Goal: Information Seeking & Learning: Learn about a topic

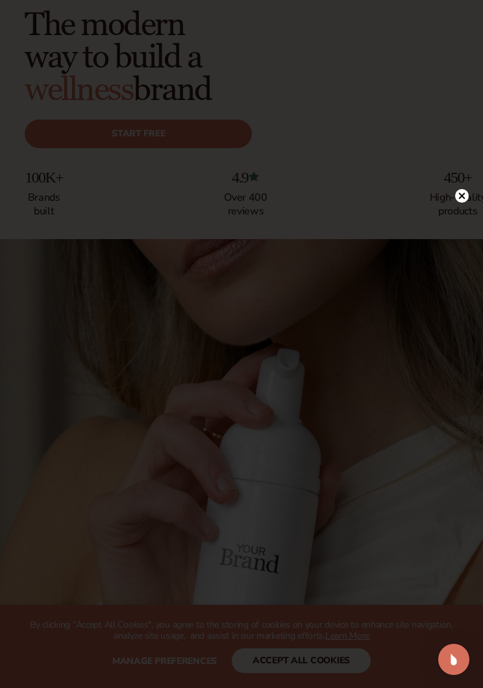
scroll to position [69, 0]
click at [466, 203] on circle at bounding box center [462, 196] width 14 height 14
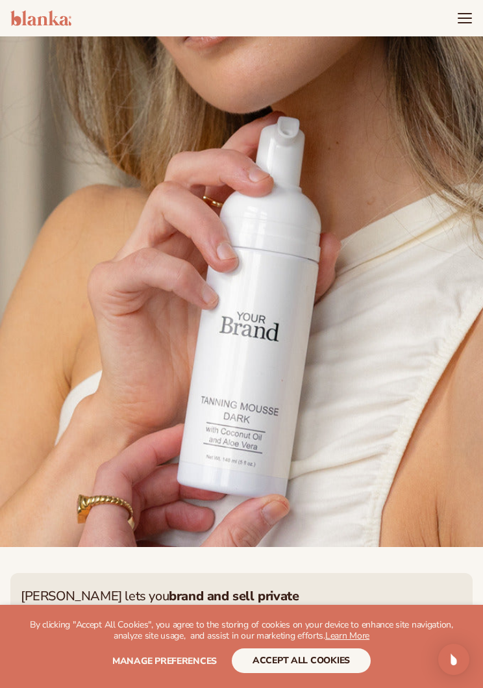
scroll to position [292, 0]
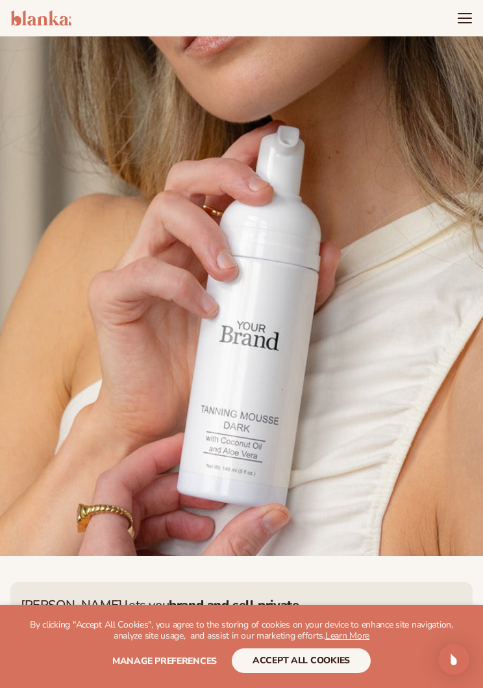
click at [318, 673] on button "accept all cookies" at bounding box center [301, 660] width 139 height 25
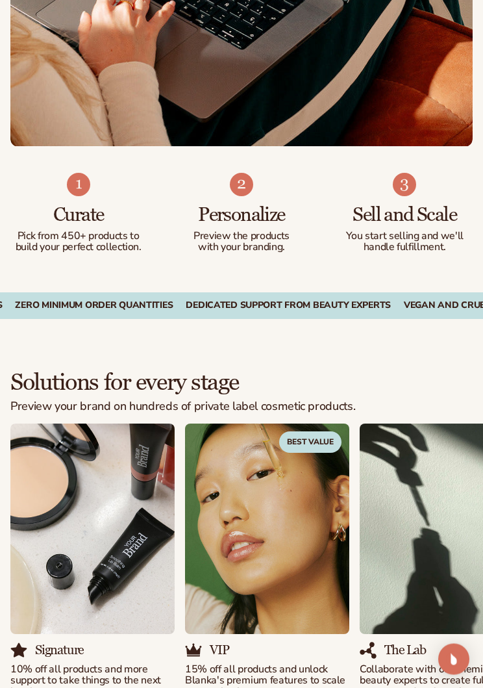
scroll to position [1532, 0]
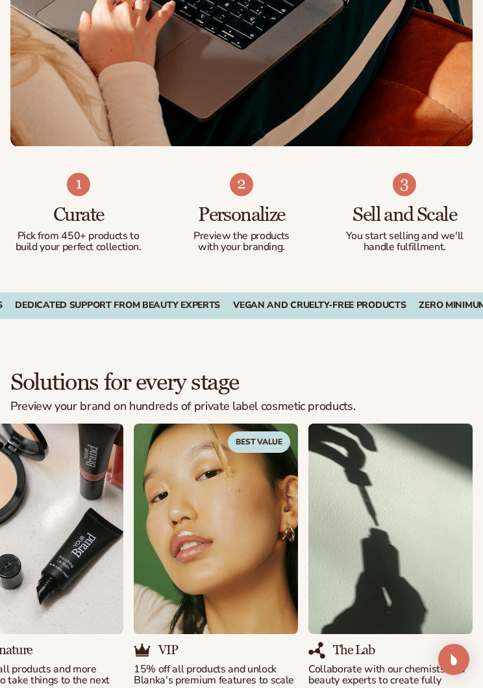
click at [88, 231] on p "Pick from 450+ products to build your perfect collection." at bounding box center [78, 242] width 135 height 23
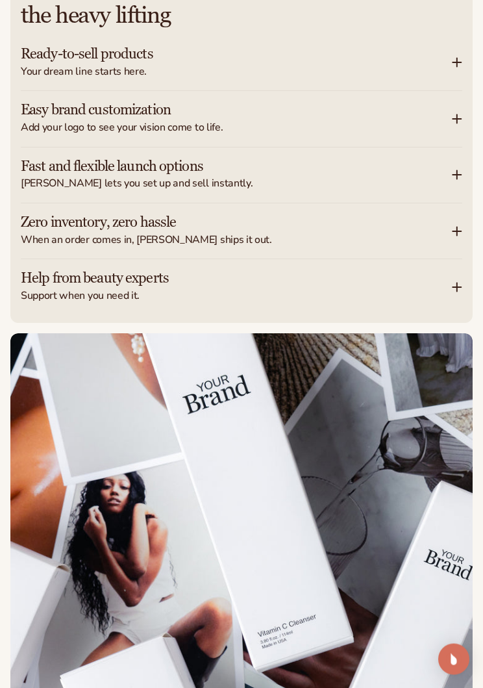
scroll to position [2395, 0]
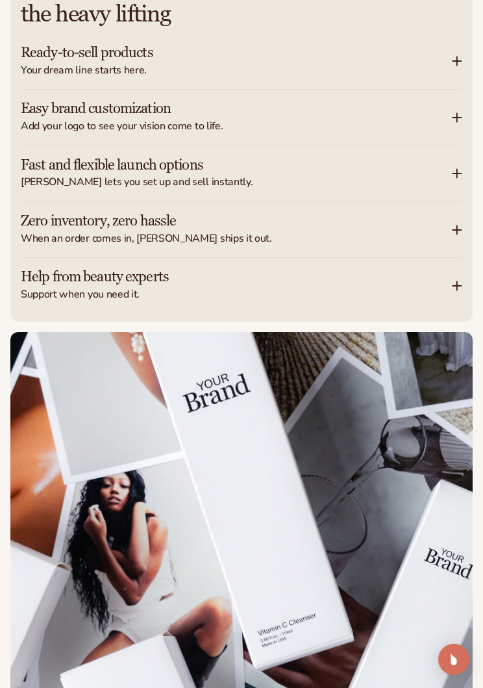
click at [456, 156] on div "Fast and flexible launch options [PERSON_NAME] lets you set up and sell instant…" at bounding box center [242, 173] width 442 height 55
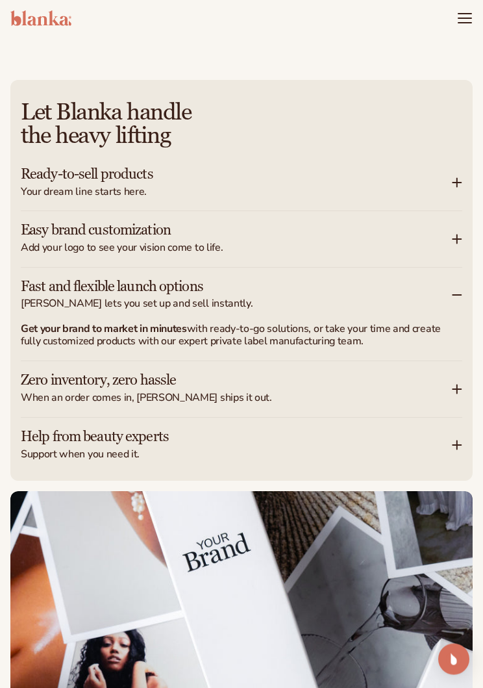
scroll to position [2273, 0]
click at [455, 211] on div "Easy brand customization Add your logo to see your vision come to life." at bounding box center [242, 238] width 442 height 55
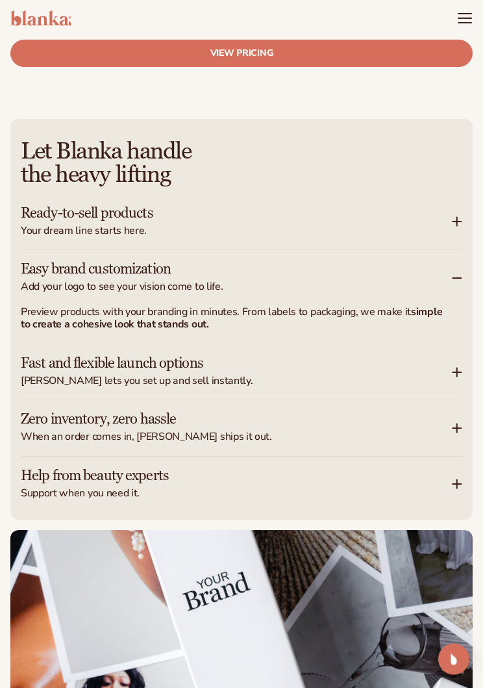
scroll to position [2232, 0]
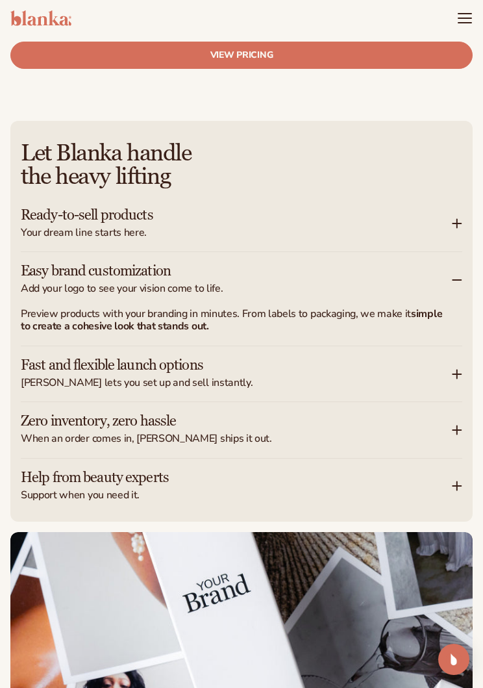
click at [450, 209] on div "Ready-to-sell products Your dream line starts here." at bounding box center [236, 223] width 431 height 29
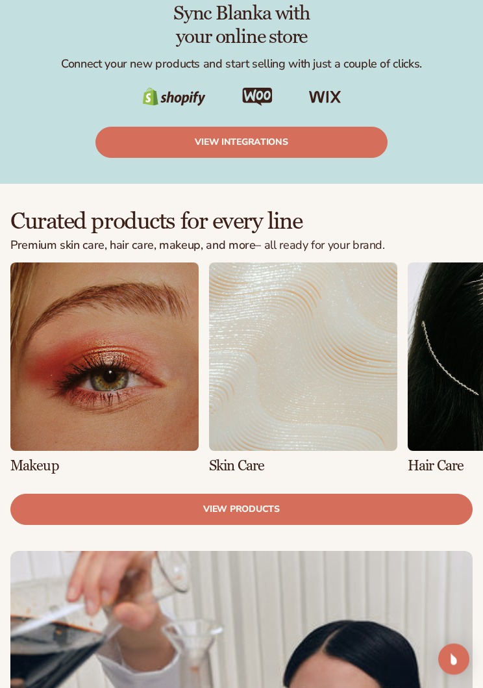
scroll to position [3408, 0]
click at [318, 363] on link "2 / 8" at bounding box center [303, 367] width 188 height 210
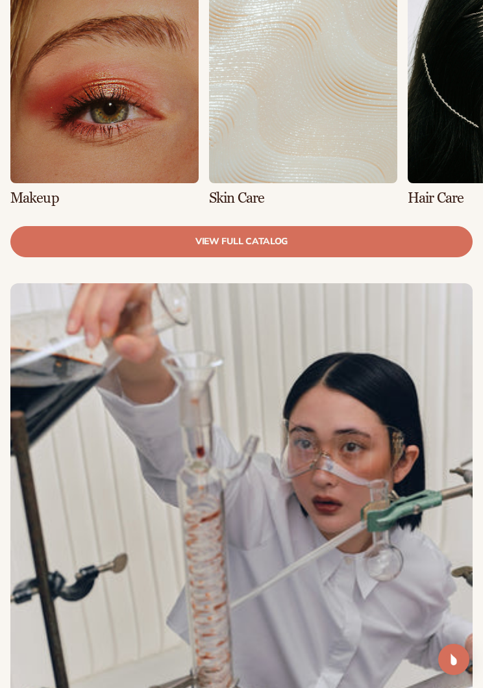
scroll to position [818, 0]
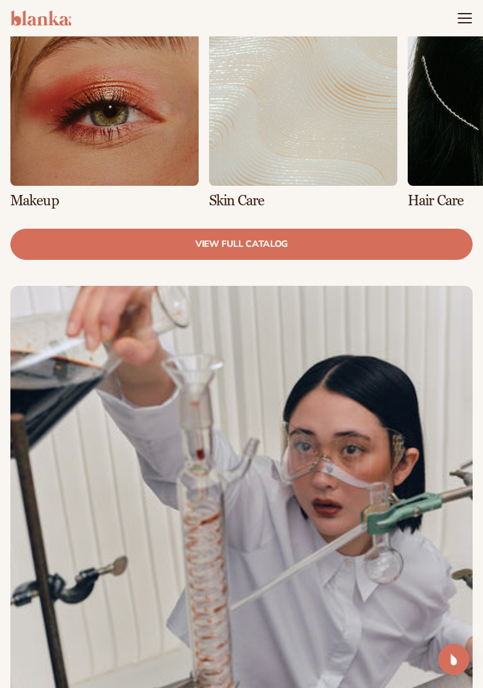
click at [295, 251] on link "view full catalog" at bounding box center [241, 244] width 462 height 31
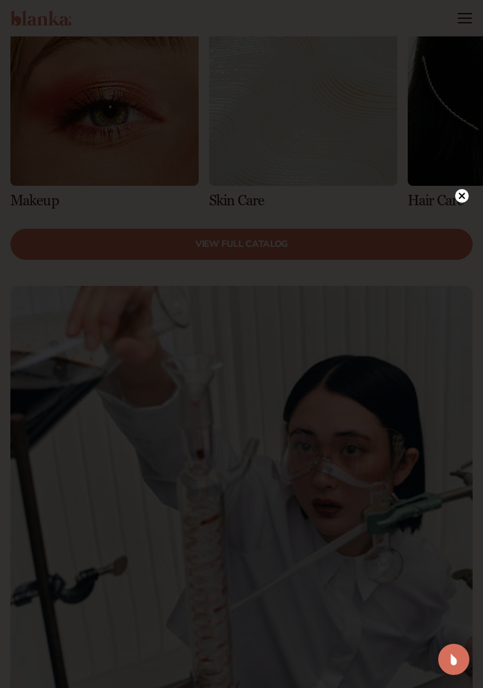
click at [461, 199] on icon at bounding box center [462, 196] width 14 height 14
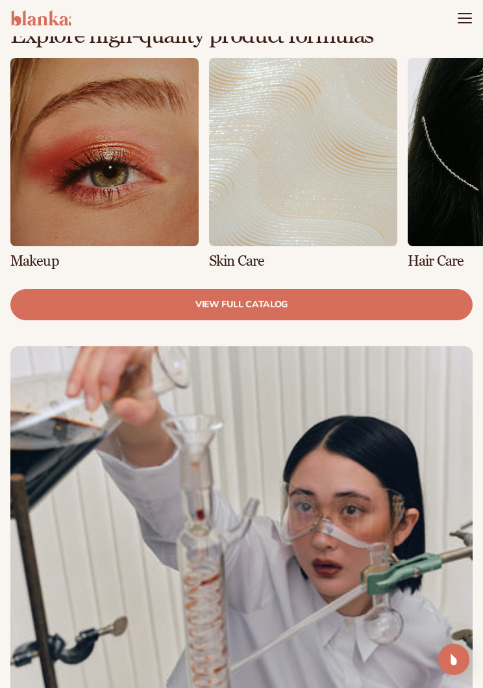
scroll to position [758, 0]
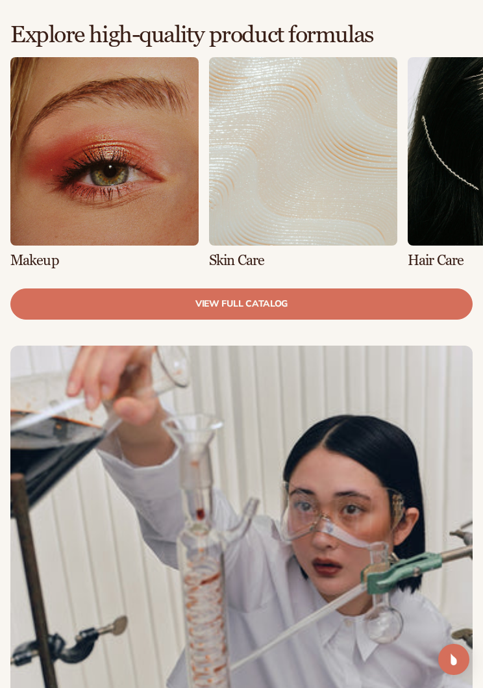
click at [331, 288] on link "view full catalog" at bounding box center [241, 303] width 462 height 31
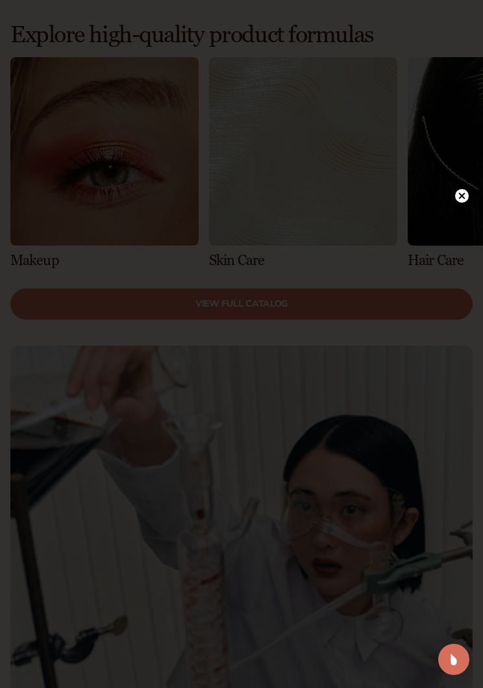
click at [451, 188] on div at bounding box center [241, 344] width 483 height 688
click at [460, 197] on circle at bounding box center [462, 196] width 14 height 14
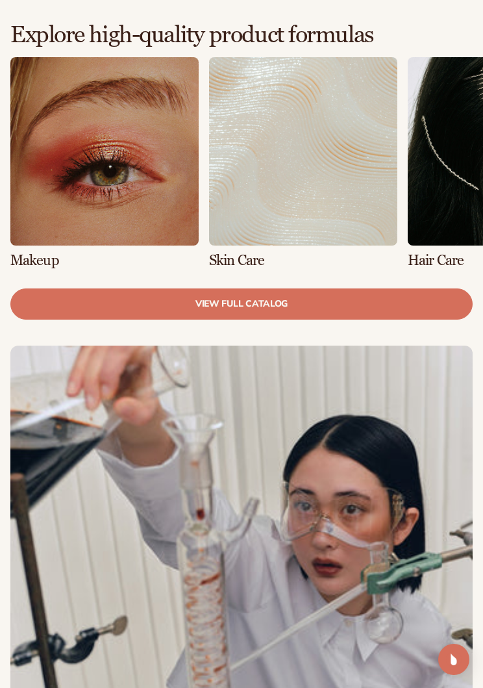
click at [360, 303] on link "view full catalog" at bounding box center [241, 303] width 462 height 31
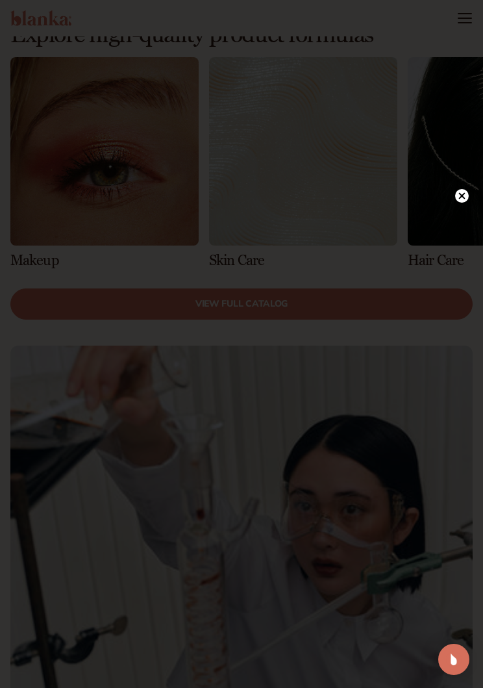
click at [462, 203] on div at bounding box center [462, 195] width 14 height 23
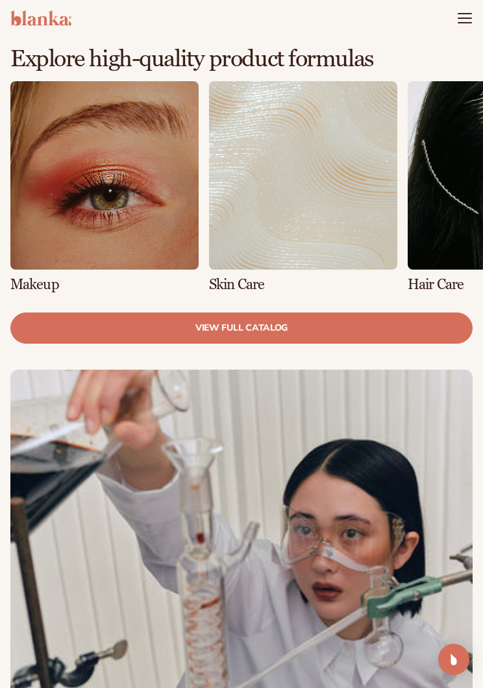
scroll to position [735, 0]
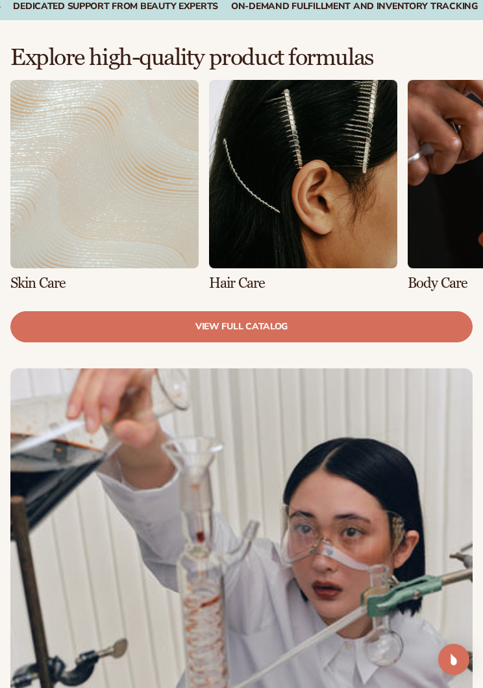
click at [346, 191] on link "3 / 8" at bounding box center [303, 185] width 188 height 210
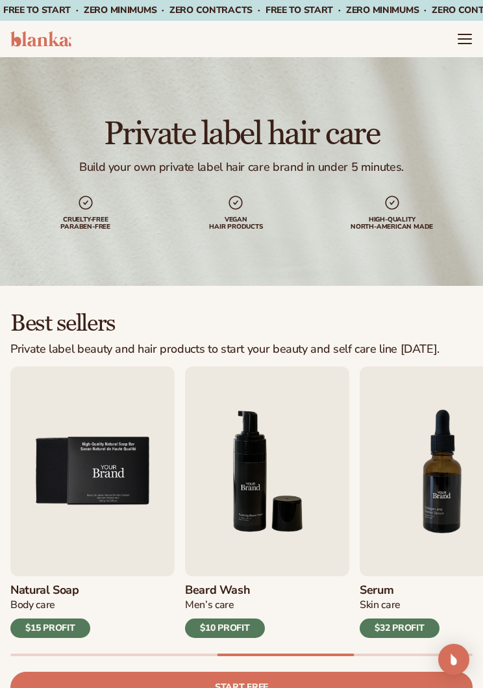
click at [219, 628] on div "$10 PROFIT" at bounding box center [225, 627] width 80 height 19
click at [227, 628] on div "$10 PROFIT" at bounding box center [225, 627] width 80 height 19
click at [458, 44] on icon "Menu" at bounding box center [464, 44] width 13 height 0
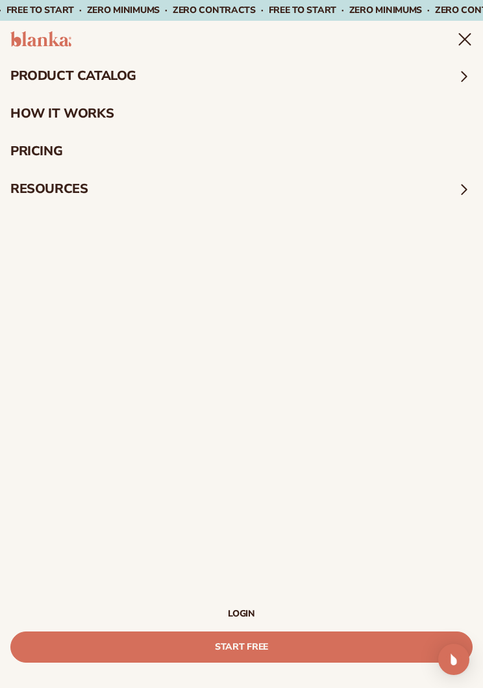
click at [51, 153] on link "pricing" at bounding box center [241, 151] width 483 height 38
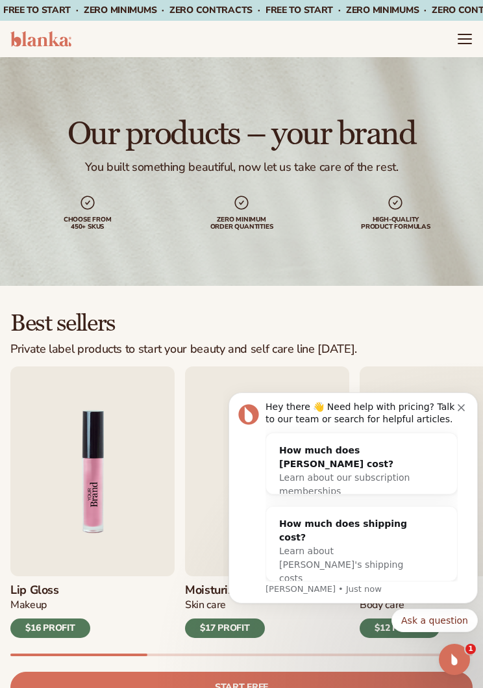
click at [458, 404] on button "Dismiss notification" at bounding box center [463, 406] width 10 height 10
